Goal: Task Accomplishment & Management: Use online tool/utility

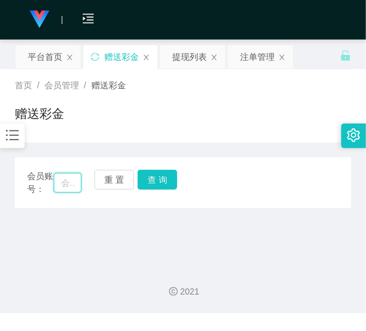
click at [72, 190] on input "text" at bounding box center [68, 183] width 28 height 20
paste input "Han1010"
type input "Han1010"
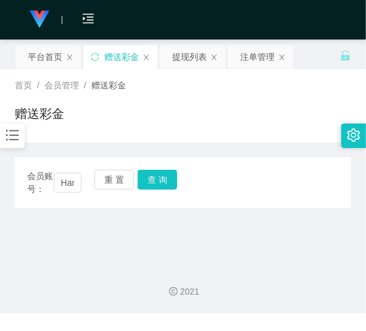
click at [165, 192] on div "会员账号： Han1010 重 置 查 询" at bounding box center [183, 183] width 337 height 26
click at [165, 188] on button "查 询" at bounding box center [158, 180] width 40 height 20
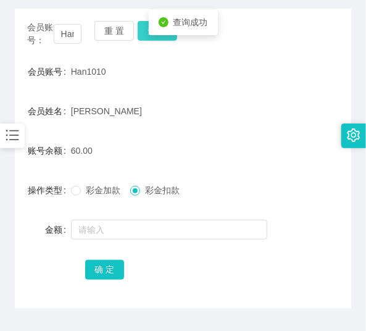
scroll to position [149, 0]
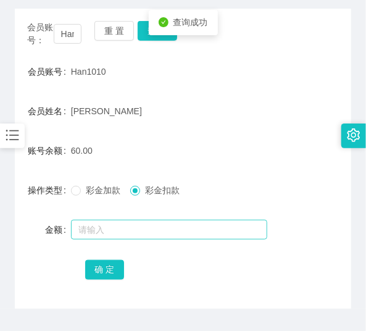
drag, startPoint x: 153, startPoint y: 218, endPoint x: 151, endPoint y: 232, distance: 13.6
click at [152, 229] on div at bounding box center [169, 229] width 196 height 25
click at [151, 232] on input "text" at bounding box center [169, 230] width 196 height 20
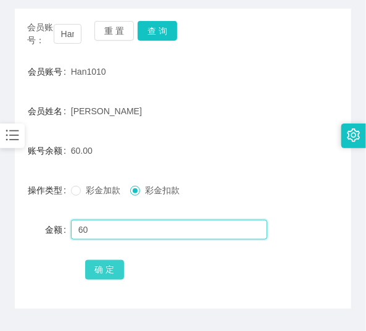
type input "60"
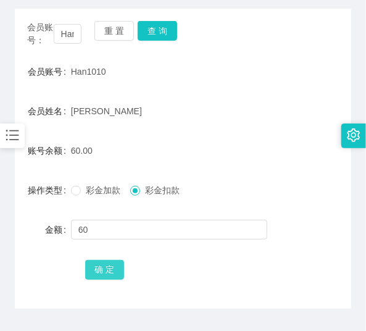
drag, startPoint x: 96, startPoint y: 272, endPoint x: 97, endPoint y: 260, distance: 12.4
click at [96, 261] on button "确 定" at bounding box center [105, 270] width 40 height 20
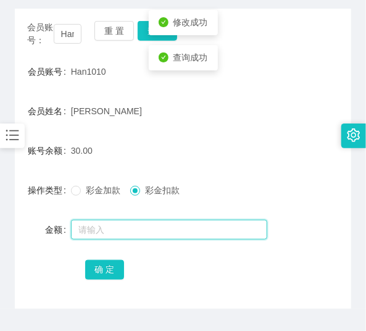
click at [110, 231] on input "text" at bounding box center [169, 230] width 196 height 20
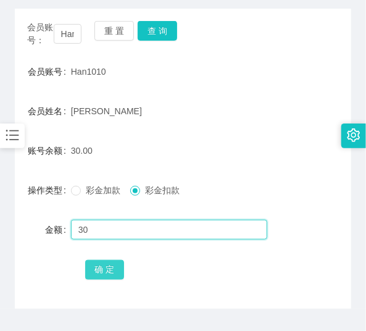
type input "30"
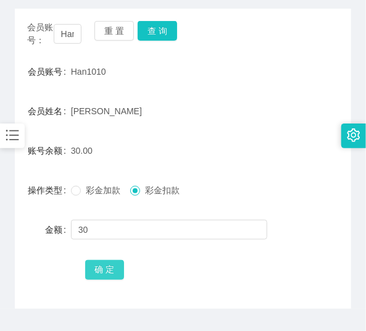
click at [98, 270] on button "确 定" at bounding box center [105, 270] width 40 height 20
